Goal: Information Seeking & Learning: Find specific fact

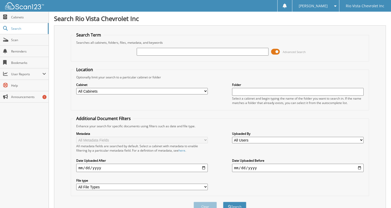
click at [205, 88] on select "All Cabinets ACCOUNTS PAYABLE AFTERMARKETS BANK DEPOSITS BANK RECS BUSINESS MAN…" at bounding box center [142, 91] width 132 height 6
click at [266, 139] on select "All Users [PERSON_NAME] [PERSON_NAME] annyetzei [PERSON_NAME] [PERSON_NAME] [PE…" at bounding box center [298, 140] width 132 height 6
select select "67432"
click at [232, 137] on select "All Users [PERSON_NAME] [PERSON_NAME] annyetzei [PERSON_NAME] [PERSON_NAME] [PE…" at bounding box center [298, 140] width 132 height 6
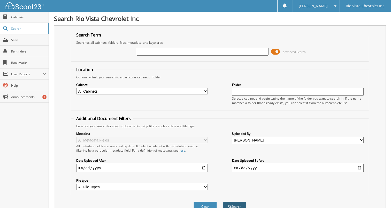
click at [234, 202] on button "Search" at bounding box center [234, 207] width 23 height 10
click at [359, 165] on input "date" at bounding box center [298, 168] width 132 height 8
type input "[DATE]"
click at [230, 205] on span "submit" at bounding box center [229, 206] width 3 height 3
click at [204, 165] on input "date" at bounding box center [142, 168] width 132 height 8
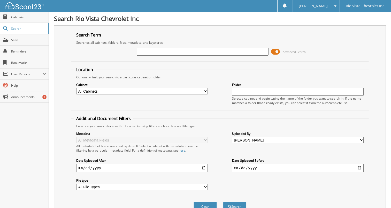
type input "[DATE]"
click at [205, 184] on select "All File Types PDF" at bounding box center [142, 187] width 132 height 6
click at [223, 203] on button "Search" at bounding box center [234, 207] width 23 height 10
click at [250, 50] on input "text" at bounding box center [203, 52] width 132 height 8
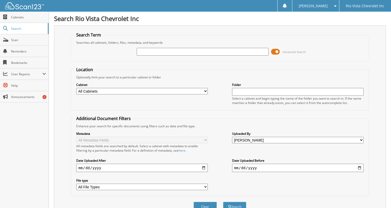
type input "58628"
click at [236, 203] on button "Search" at bounding box center [234, 207] width 23 height 10
